Goal: Information Seeking & Learning: Understand process/instructions

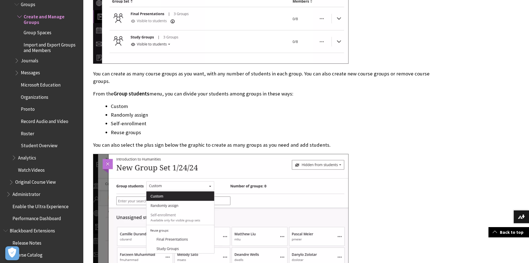
scroll to position [945, 0]
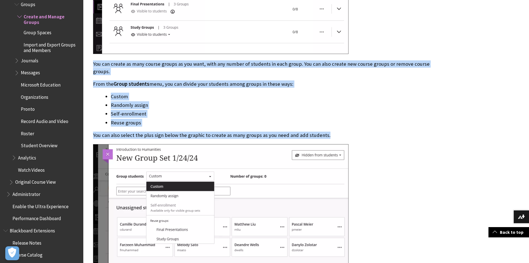
drag, startPoint x: 92, startPoint y: 64, endPoint x: 340, endPoint y: 133, distance: 257.5
copy div "You can create as many course groups as you want, with any number of students i…"
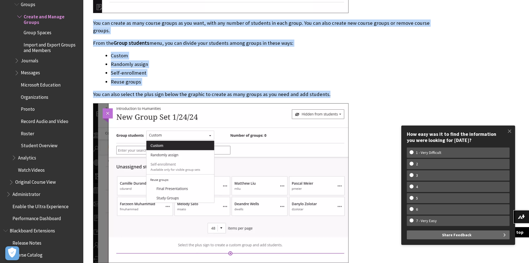
scroll to position [1001, 0]
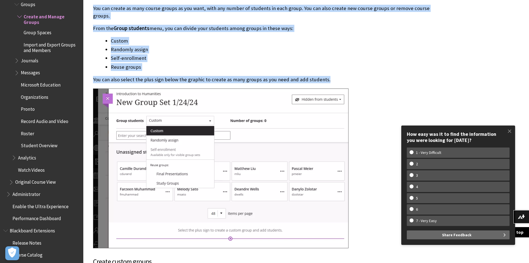
click at [346, 66] on li "Reuse groups" at bounding box center [274, 67] width 327 height 8
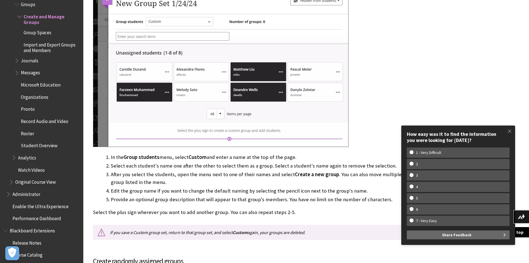
scroll to position [1306, 0]
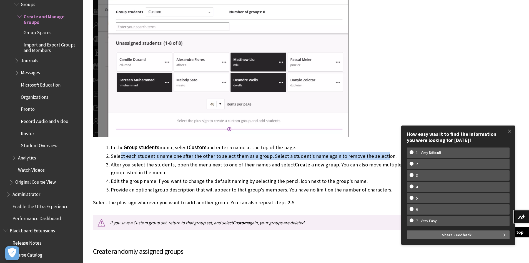
drag, startPoint x: 120, startPoint y: 155, endPoint x: 379, endPoint y: 159, distance: 259.1
click at [379, 159] on li "Select each student's name one after the other to select them as a group. Selec…" at bounding box center [274, 156] width 327 height 8
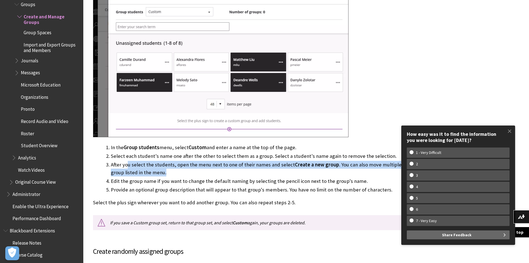
drag, startPoint x: 132, startPoint y: 167, endPoint x: 151, endPoint y: 173, distance: 19.5
click at [151, 173] on li "After you select the students, open the menu next to one of their names and sel…" at bounding box center [274, 169] width 327 height 16
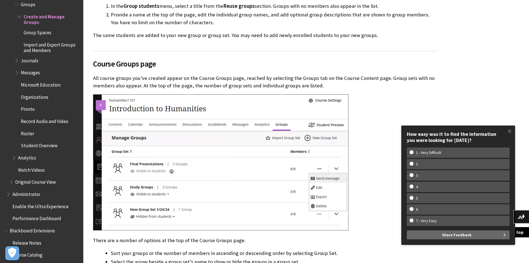
scroll to position [2557, 0]
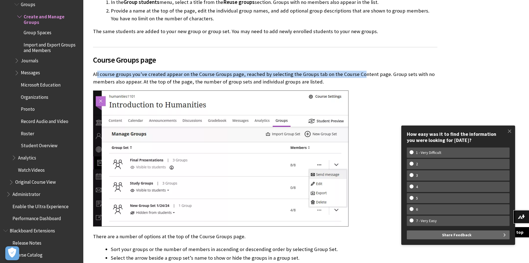
drag, startPoint x: 98, startPoint y: 60, endPoint x: 356, endPoint y: 60, distance: 258.2
click at [356, 71] on p "All course groups you've created appear on the Course Groups page, reached by s…" at bounding box center [265, 78] width 345 height 14
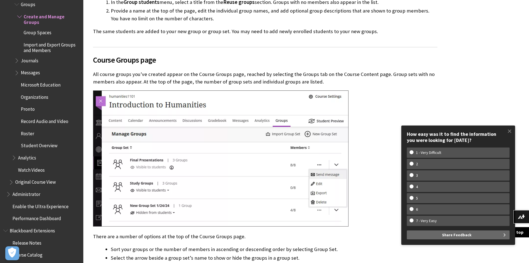
click at [335, 71] on div "Course Groups page All course groups you've created appear on the Course Groups…" at bounding box center [265, 170] width 345 height 247
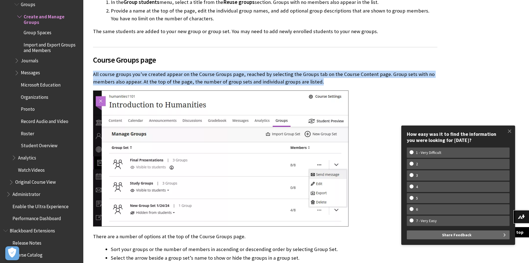
drag, startPoint x: 324, startPoint y: 71, endPoint x: 92, endPoint y: 57, distance: 232.2
copy div "All course groups you've created appear on the Course Groups page, reached by s…"
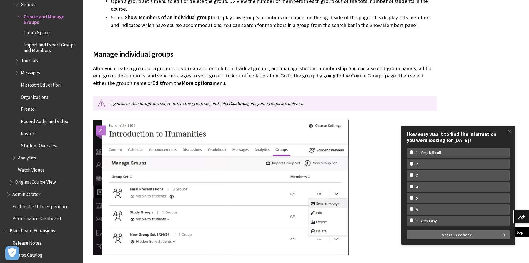
scroll to position [2835, 0]
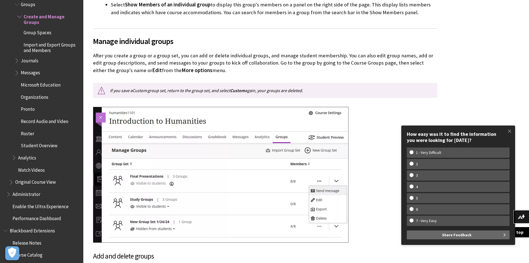
drag, startPoint x: 92, startPoint y: 33, endPoint x: 213, endPoint y: 46, distance: 122.2
copy p "After you create a group or a group set, you can add or delete individual group…"
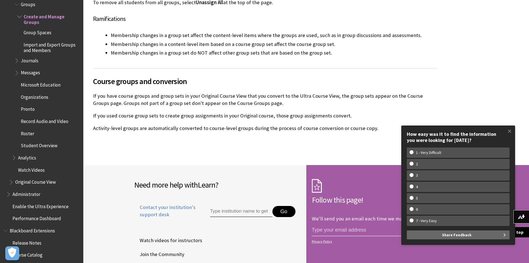
scroll to position [3335, 0]
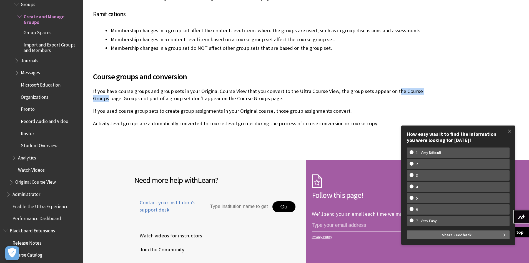
drag, startPoint x: 429, startPoint y: 69, endPoint x: 391, endPoint y: 70, distance: 38.4
click at [391, 88] on p "If you have course groups and group sets in your Original Course View that you …" at bounding box center [265, 95] width 345 height 14
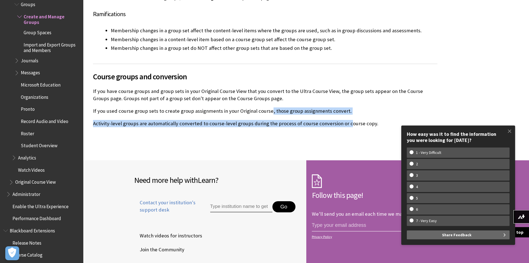
drag, startPoint x: 267, startPoint y: 89, endPoint x: 344, endPoint y: 99, distance: 78.2
click at [344, 99] on div "Course groups and conversion If you have course groups and group sets in your O…" at bounding box center [265, 95] width 345 height 63
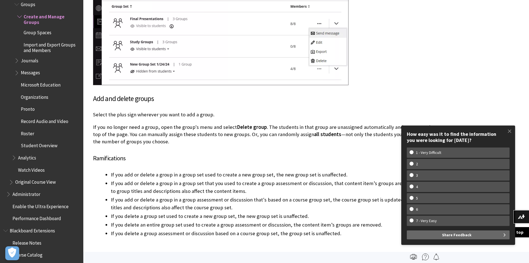
scroll to position [2918, 0]
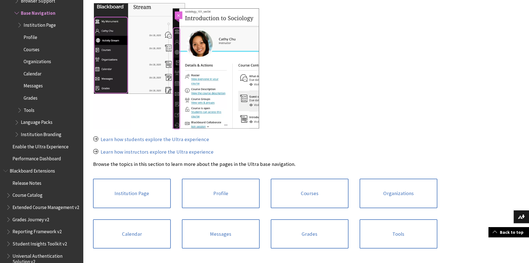
scroll to position [222, 0]
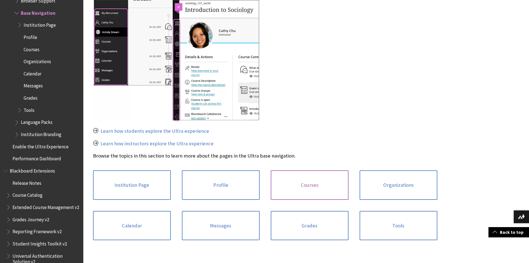
drag, startPoint x: 315, startPoint y: 182, endPoint x: 322, endPoint y: 183, distance: 7.0
click at [315, 182] on link "Courses" at bounding box center [310, 184] width 78 height 29
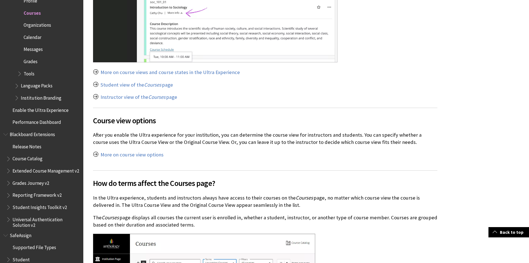
scroll to position [417, 0]
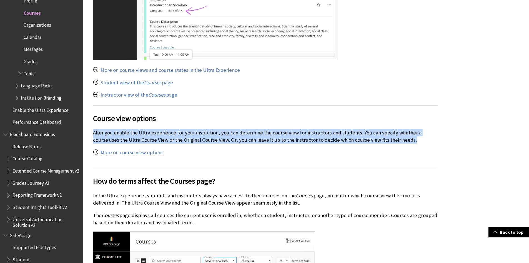
drag, startPoint x: 94, startPoint y: 131, endPoint x: 395, endPoint y: 139, distance: 300.8
click at [395, 139] on p "After you enable the Ultra experience for your institution, you can determine t…" at bounding box center [265, 136] width 345 height 14
copy p "After you enable the Ultra experience for your institution, you can determine t…"
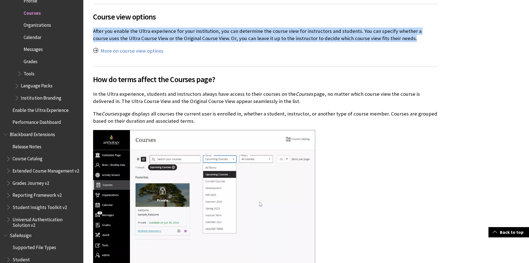
scroll to position [528, 0]
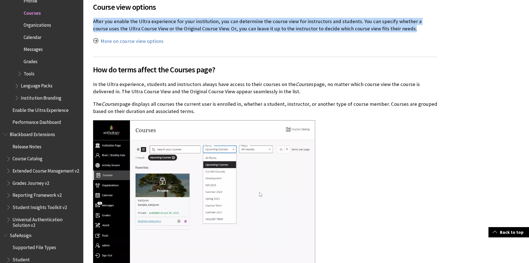
drag, startPoint x: 94, startPoint y: 81, endPoint x: 254, endPoint y: 110, distance: 162.3
click at [254, 110] on div "How do terms affect the Courses page? In the Ultra experience, students and ins…" at bounding box center [265, 238] width 345 height 363
copy div "n the Ultra experience, students and instructors always have access to their co…"
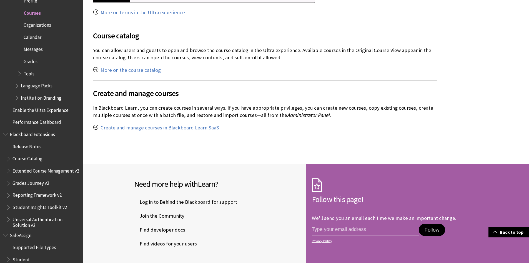
scroll to position [834, 0]
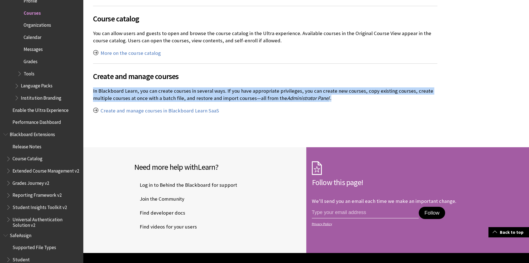
drag, startPoint x: 91, startPoint y: 91, endPoint x: 370, endPoint y: 99, distance: 279.7
copy p "In Blackboard Learn, you can create courses in several ways. If you have approp…"
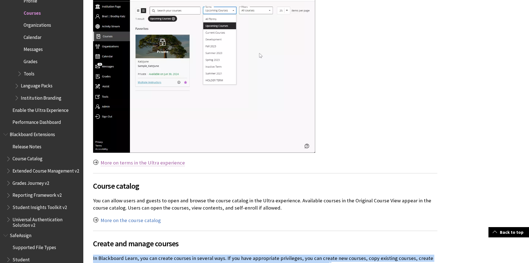
scroll to position [667, 0]
click at [140, 164] on link "More on terms in the Ultra experience" at bounding box center [143, 162] width 84 height 7
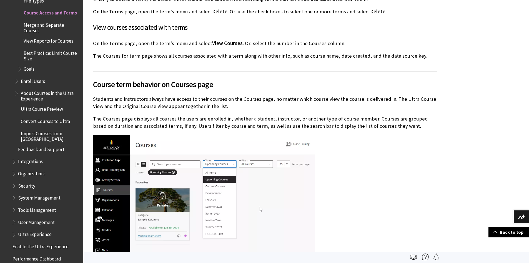
scroll to position [1365, 0]
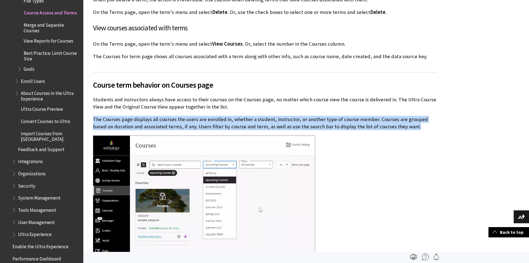
drag, startPoint x: 94, startPoint y: 112, endPoint x: 414, endPoint y: 125, distance: 320.7
copy div "The Courses page displays all courses the users are enrolled in, whether a stud…"
